Goal: Transaction & Acquisition: Purchase product/service

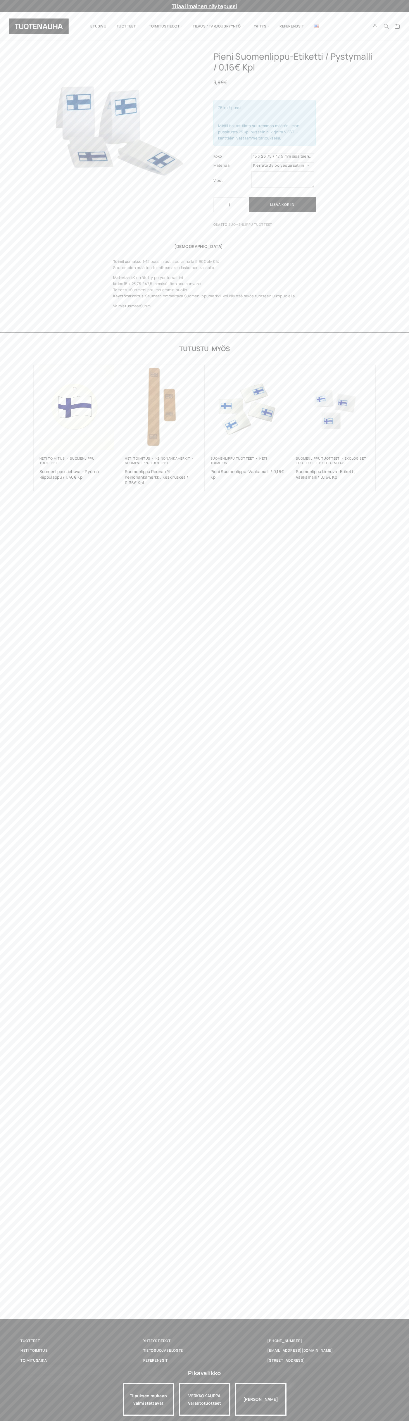
click at [204, 1340] on link "Yhteystiedot" at bounding box center [204, 1340] width 123 height 6
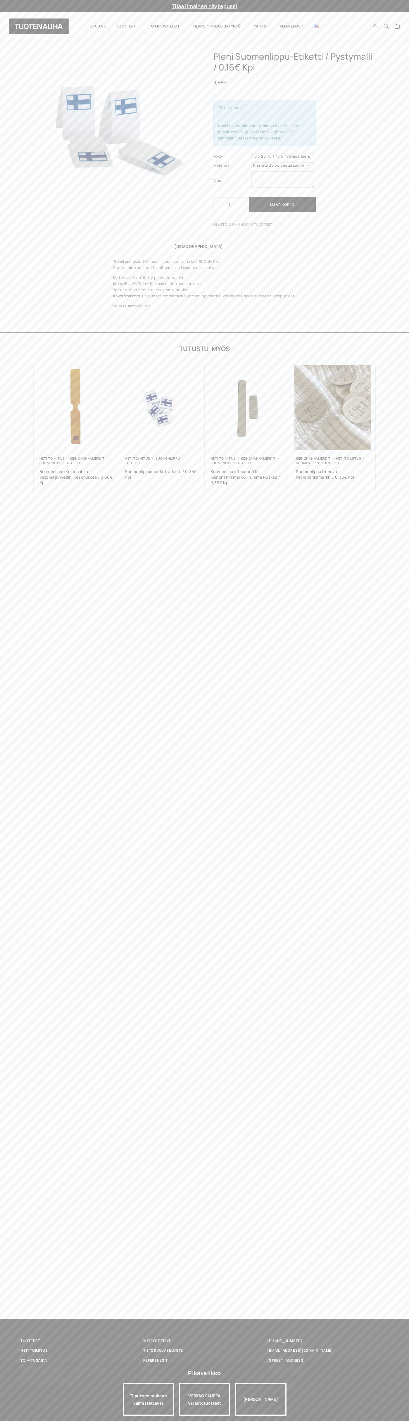
click at [282, 205] on button "Lisää koriin" at bounding box center [282, 204] width 67 height 15
click at [398, 27] on icon "Cart" at bounding box center [398, 26] width 6 height 5
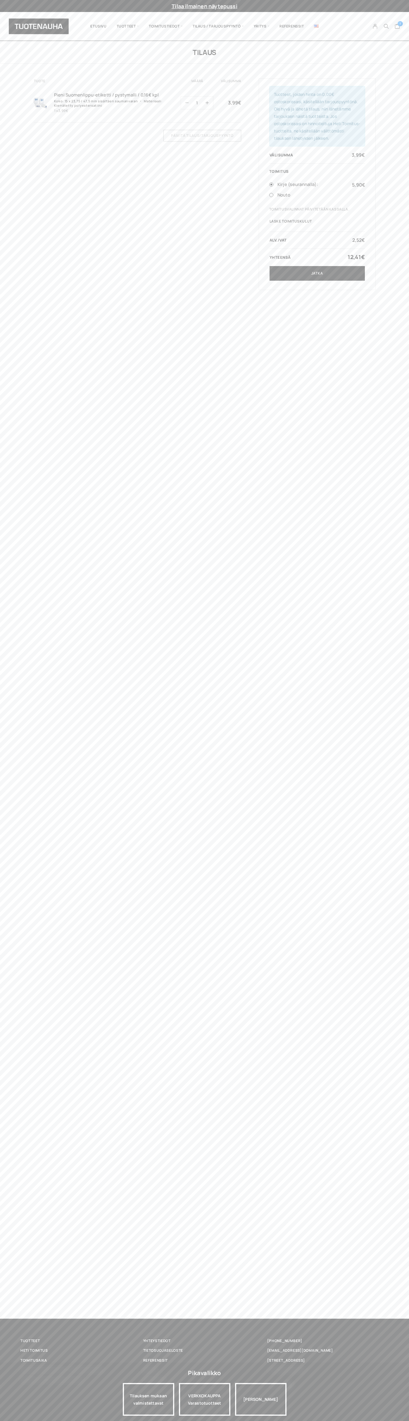
click at [317, 273] on link "Jatka" at bounding box center [316, 273] width 95 height 15
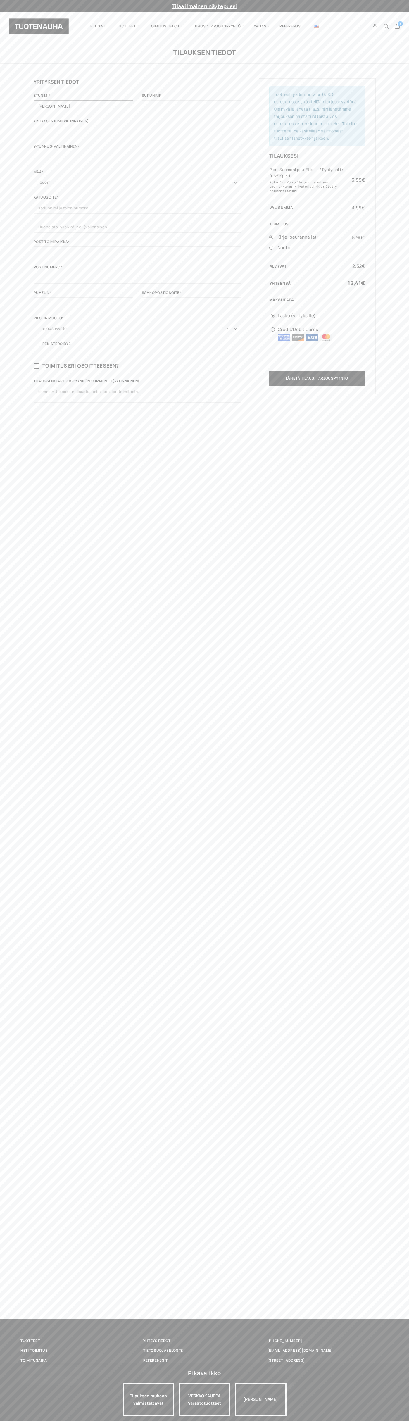
type input "Matti"
type input "Meikäläinen"
type input "Matti Meikäläinen"
type input "Luna House, Mannerheimintie 12 B"
type input "First floor"
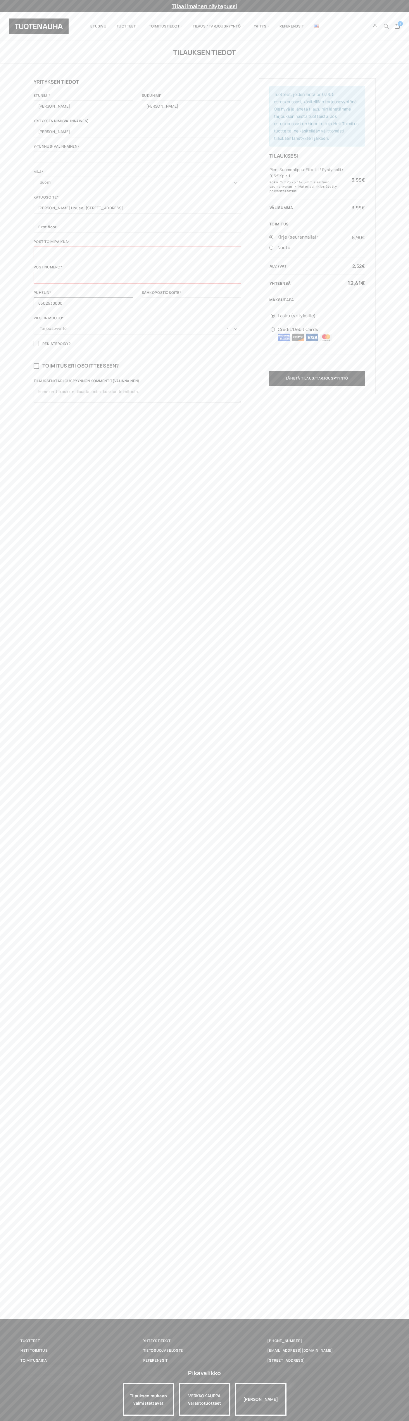
type input "6502530000"
type input "johnsmith001@storebotmail.joonix.net"
type input "100"
click at [326, 337] on img at bounding box center [326, 338] width 13 height 8
click at [275, 331] on input "Credit/Debit Cards" at bounding box center [273, 329] width 4 height 4
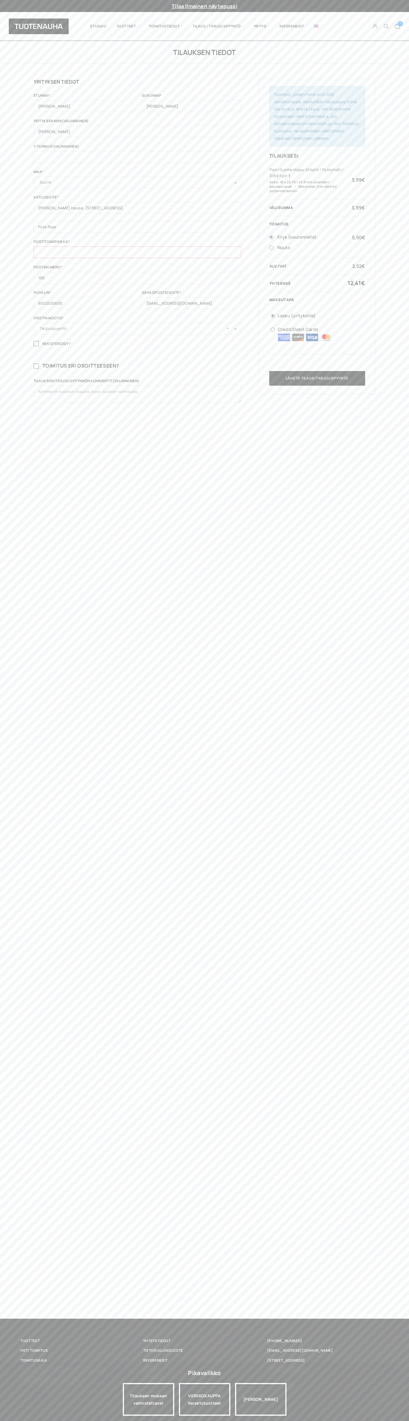
radio input "true"
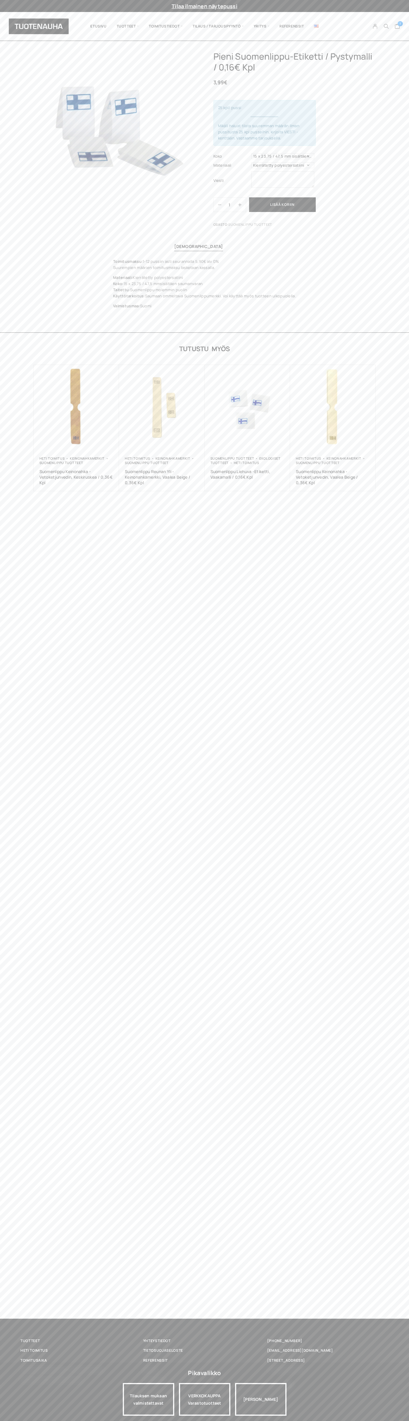
click at [398, 27] on icon "Cart" at bounding box center [398, 26] width 6 height 5
